Goal: Go to known website: Go to known website

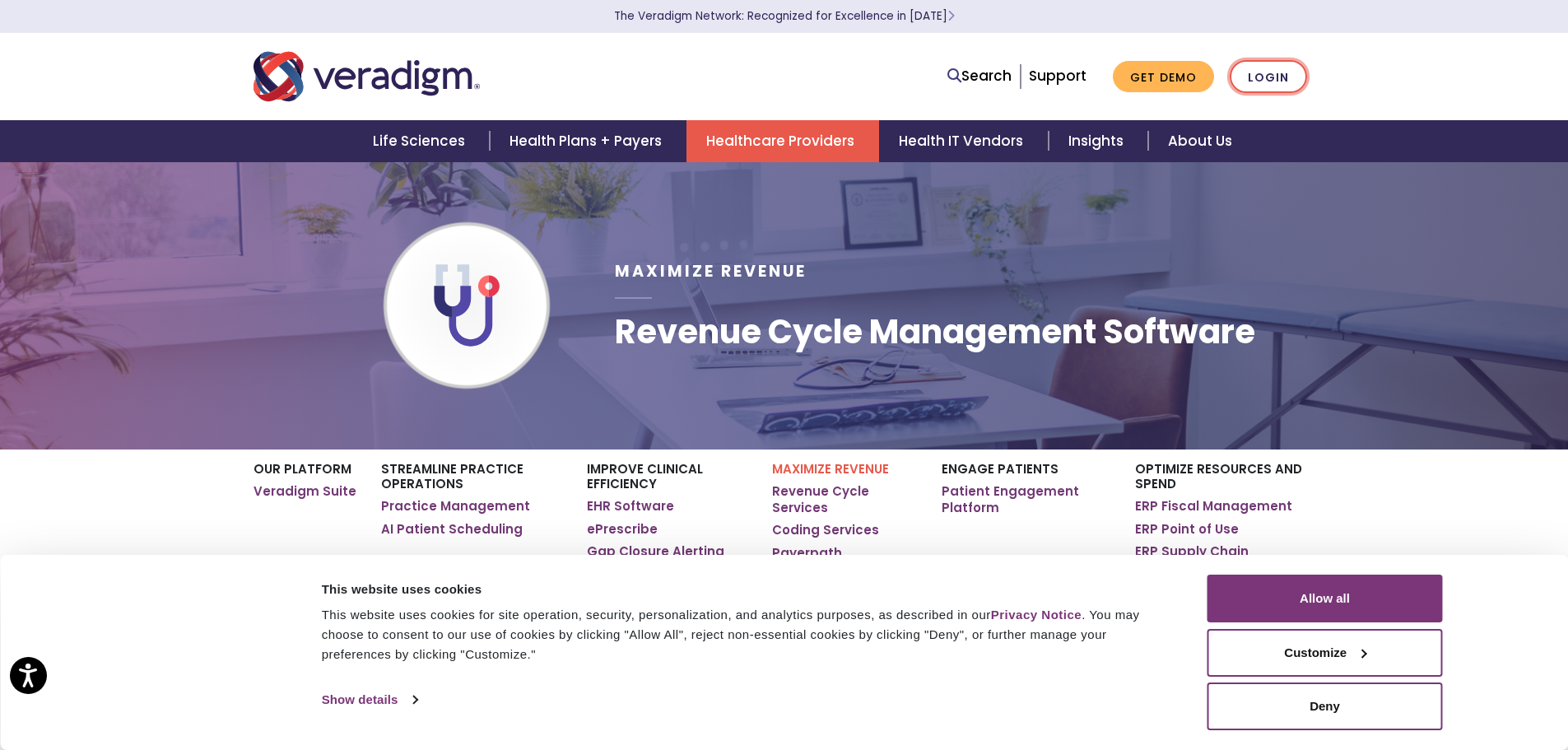
click at [1273, 77] on link "Login" at bounding box center [1268, 77] width 77 height 33
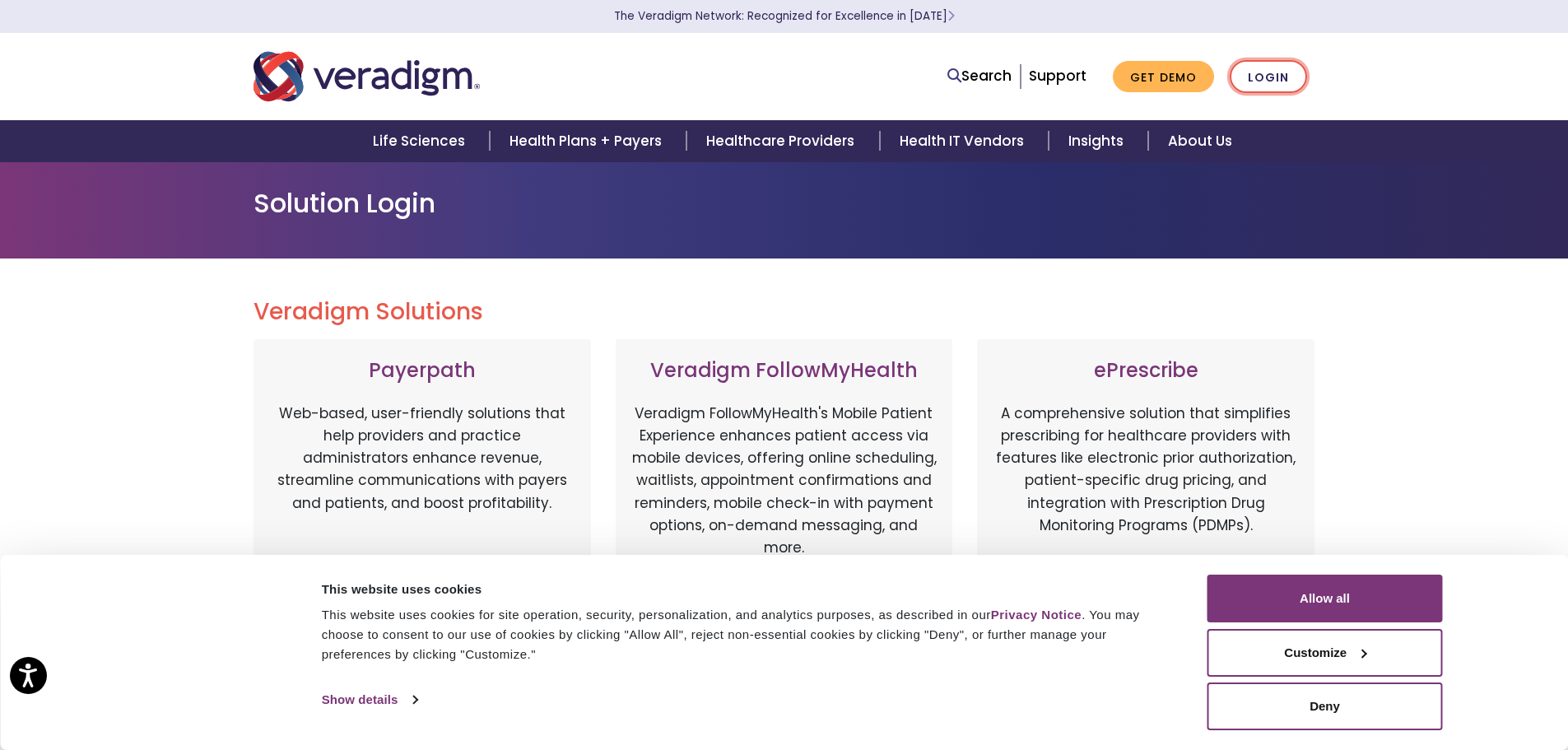
click at [1265, 81] on link "Login" at bounding box center [1268, 77] width 77 height 33
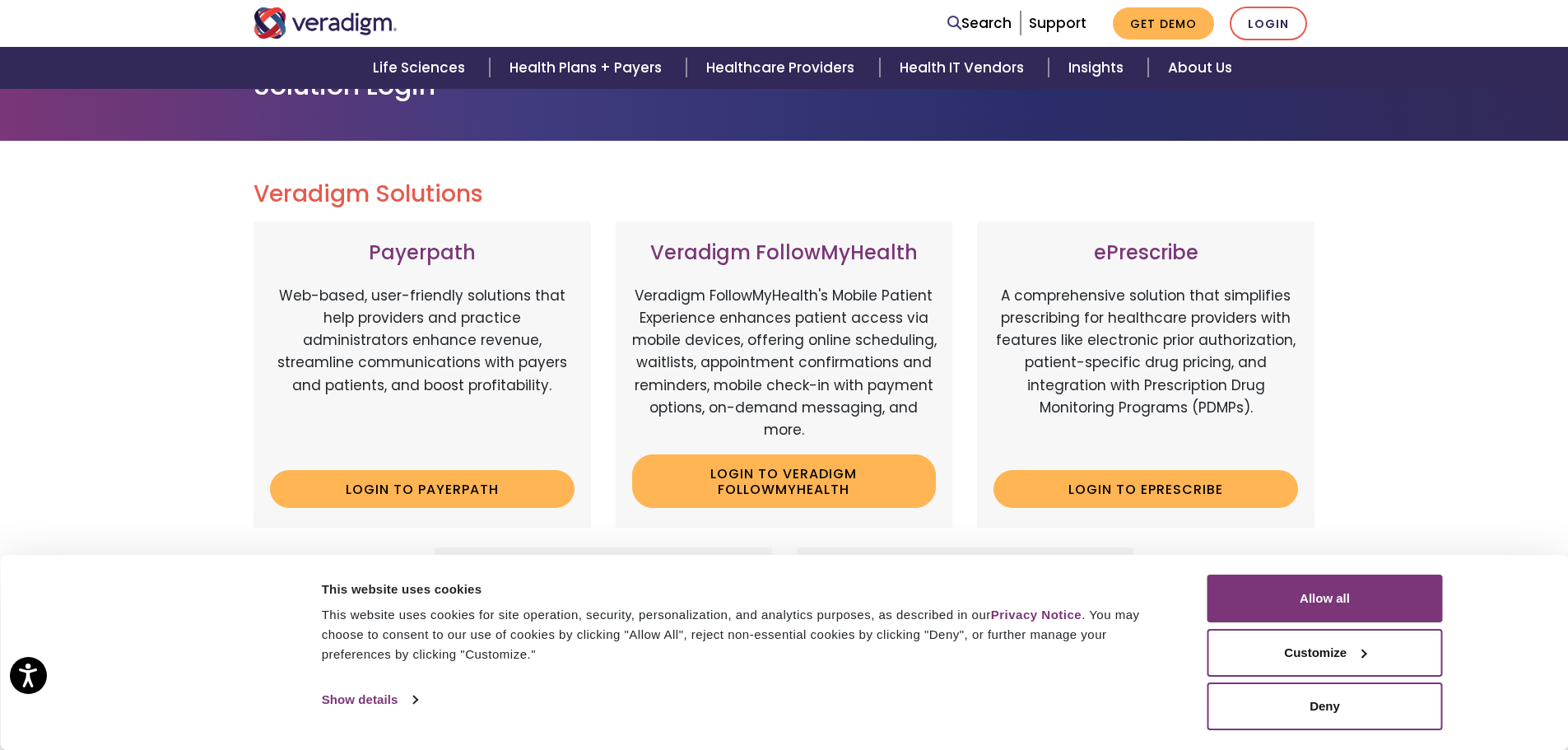
scroll to position [165, 0]
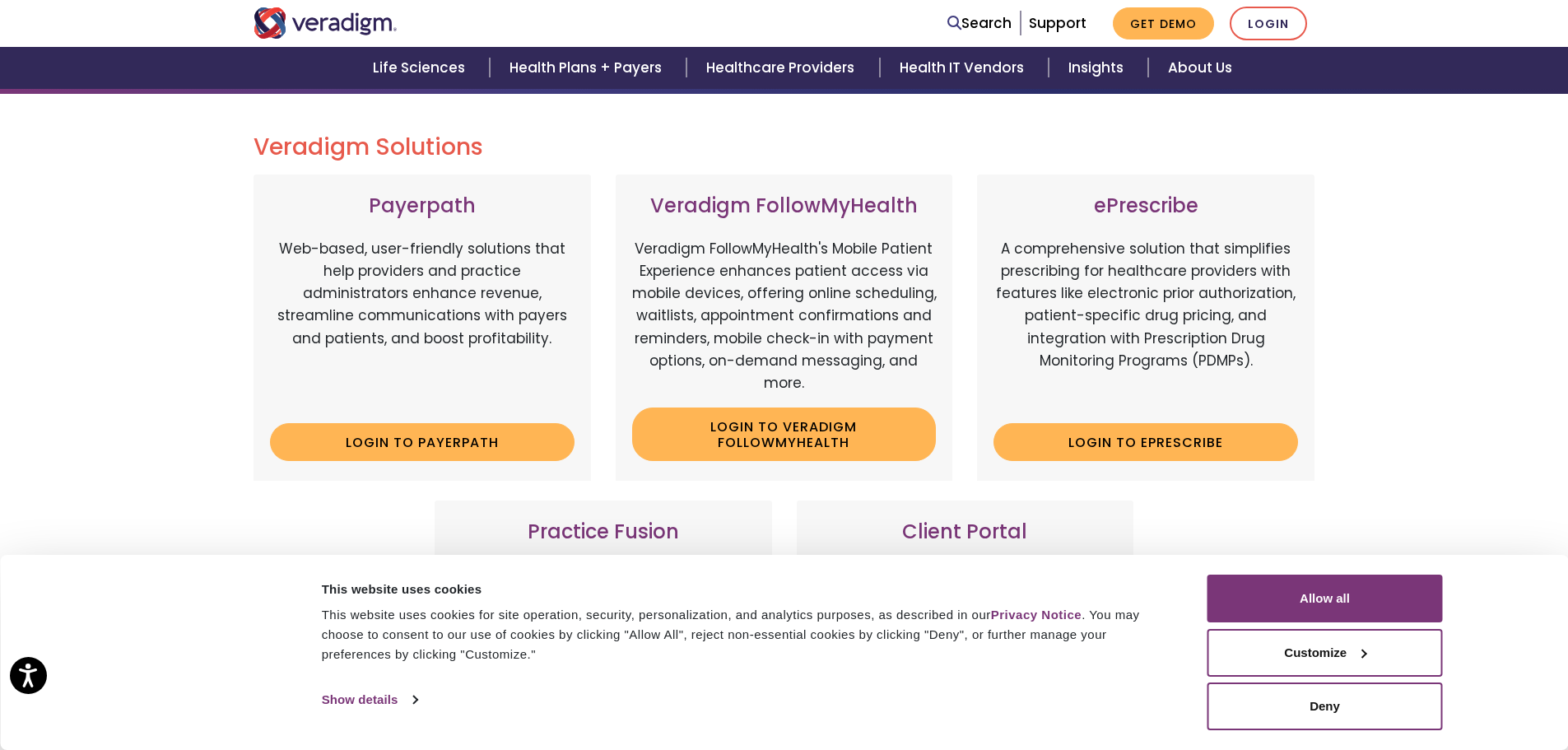
click at [1060, 491] on div "Payerpath Web-based, user-friendly solutions that help providers and practice a…" at bounding box center [784, 482] width 1087 height 615
